Goal: Answer question/provide support

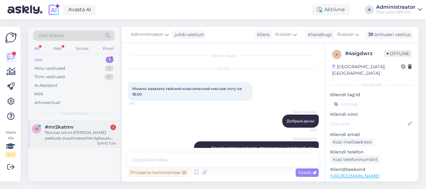
scroll to position [19, 0]
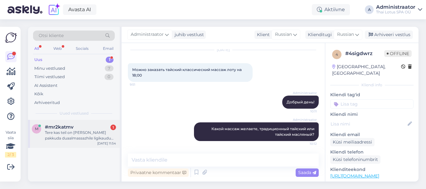
click at [90, 134] on div "Tere kas teil on [PERSON_NAME] pakkuda duaalmassazhile ligikaudu 19.00?" at bounding box center [80, 135] width 71 height 11
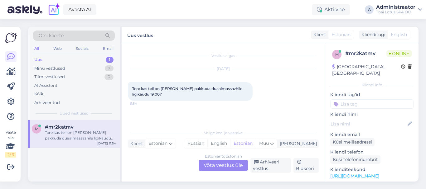
click at [234, 165] on div "Estonian to Estonian Võta vestlus üle" at bounding box center [223, 165] width 49 height 11
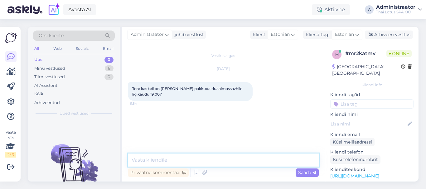
click at [158, 164] on textarea at bounding box center [223, 160] width 191 height 13
click at [168, 162] on textarea "Tere! Kahjuks, [PERSON_NAME] ole aega duaalmassaazlle." at bounding box center [223, 160] width 191 height 13
type textarea "Tere! Kahjuks, [PERSON_NAME] ei ole aega duaalmassaazlle."
click at [302, 174] on span "Saada" at bounding box center [307, 173] width 18 height 6
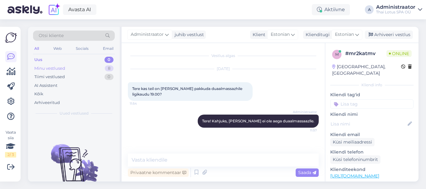
click at [49, 67] on div "Minu vestlused" at bounding box center [49, 69] width 31 height 6
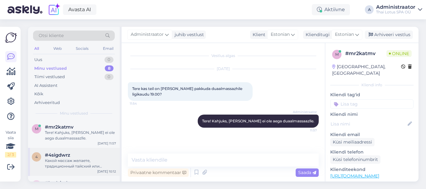
click at [69, 163] on div "Какой массаж желаете, традиционный тайский или тайский масляный?" at bounding box center [80, 163] width 71 height 11
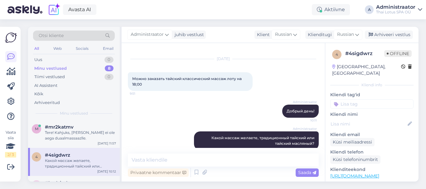
scroll to position [19, 0]
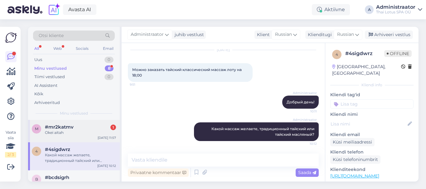
click at [73, 129] on div "#mr2katmv 1" at bounding box center [80, 127] width 71 height 6
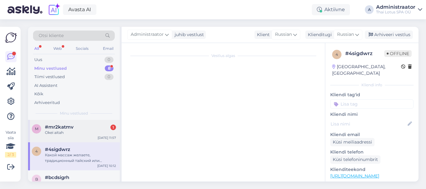
scroll to position [13, 0]
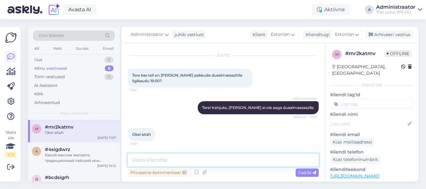
click at [162, 162] on textarea at bounding box center [223, 160] width 191 height 13
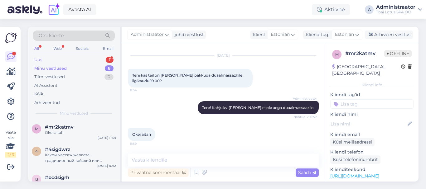
click at [71, 58] on div "Uus 1" at bounding box center [74, 60] width 82 height 9
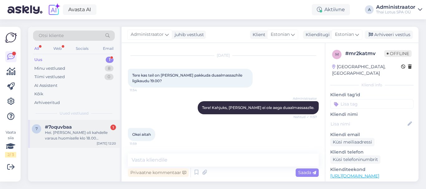
click at [99, 139] on div "Hei. [PERSON_NAME] oli kahdelle varaus huomiselle klo 18.00 valitettavasti [PER…" at bounding box center [80, 135] width 71 height 11
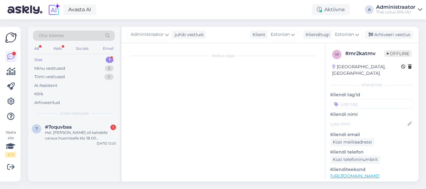
scroll to position [0, 0]
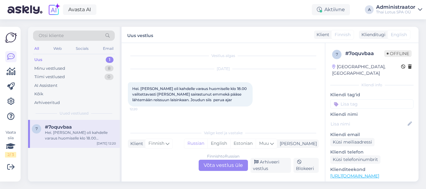
click at [225, 166] on div "Finnish to Russian Võta vestlus üle" at bounding box center [223, 165] width 49 height 11
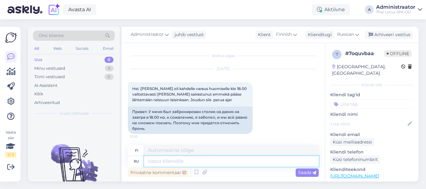
click at [201, 162] on textarea at bounding box center [231, 161] width 175 height 11
type textarea "Hello!"
type textarea "Hei!"
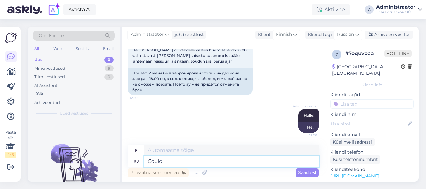
type textarea "Could"
type textarea "Voisi"
type textarea "Could you"
type textarea "Voisitko"
type textarea "Could you writ"
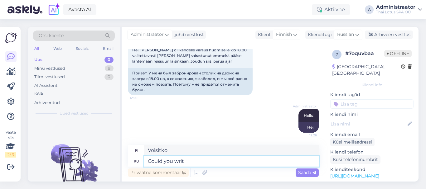
type textarea "[PERSON_NAME] kirjoittaa?"
type textarea "Could you write"
type textarea "[PERSON_NAME] kirjoittaa"
type textarea "Could you write you"
type textarea "[PERSON_NAME] kirjoittaa sinulle"
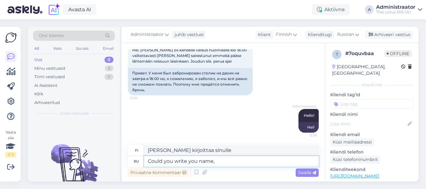
type textarea "Could you write you name,"
type textarea "[PERSON_NAME] kirjoittaa nimesi,"
type textarea "Could you write you name, please."
type textarea "[PERSON_NAME] kirjoittaa nimesi, kiitos."
type textarea "Could you write you name, please."
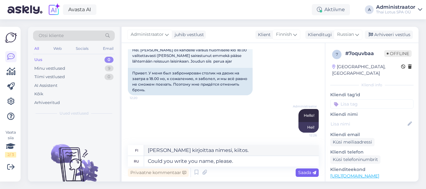
click at [302, 169] on div "Saada" at bounding box center [307, 173] width 23 height 8
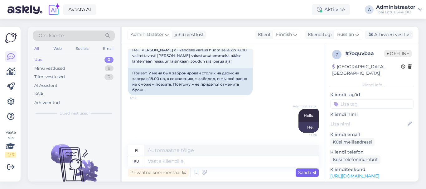
scroll to position [76, 0]
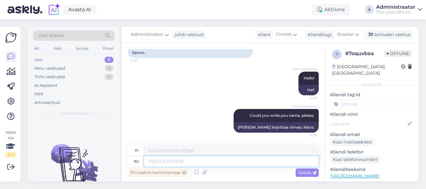
click at [244, 164] on textarea at bounding box center [231, 161] width 175 height 11
click at [360, 37] on div "Russian" at bounding box center [348, 35] width 29 height 10
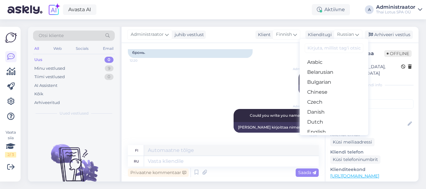
click at [324, 48] on input at bounding box center [334, 48] width 59 height 10
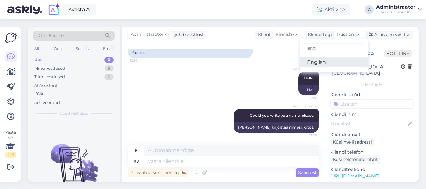
type input "eng"
click at [314, 62] on link "English" at bounding box center [334, 62] width 69 height 10
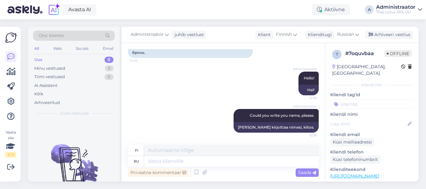
scroll to position [71, 0]
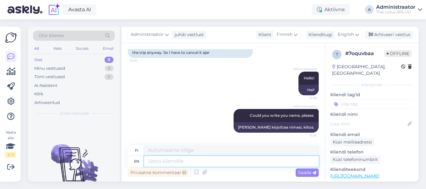
click at [268, 164] on textarea at bounding box center [231, 161] width 175 height 11
